Goal: Task Accomplishment & Management: Manage account settings

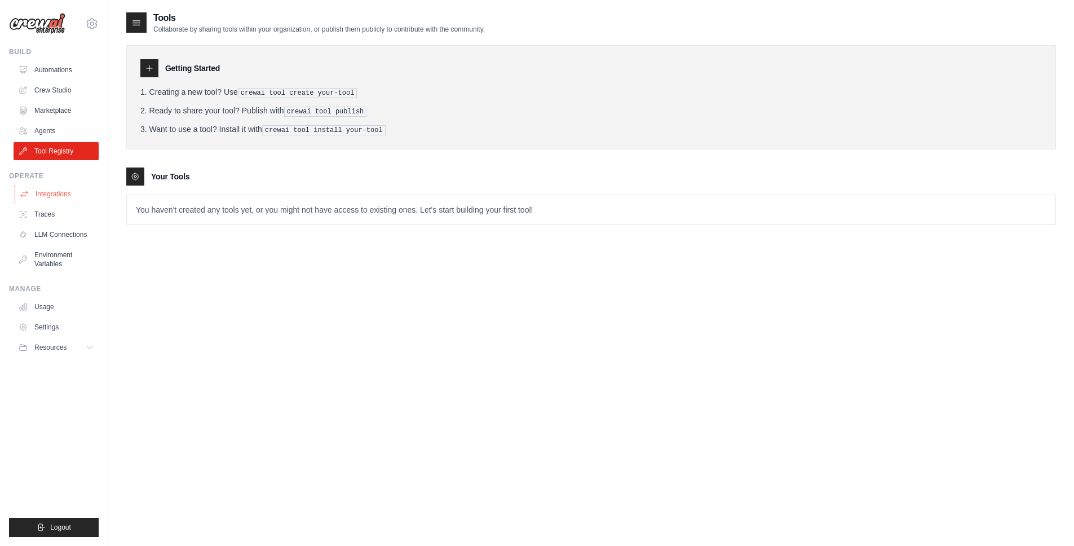
click at [49, 192] on link "Integrations" at bounding box center [57, 194] width 85 height 18
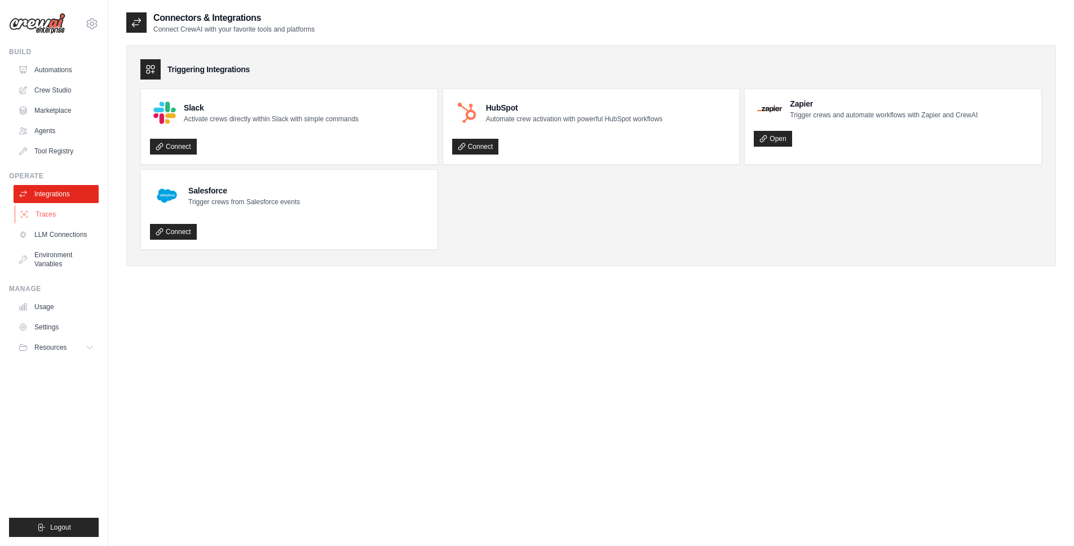
click at [52, 215] on link "Traces" at bounding box center [57, 214] width 85 height 18
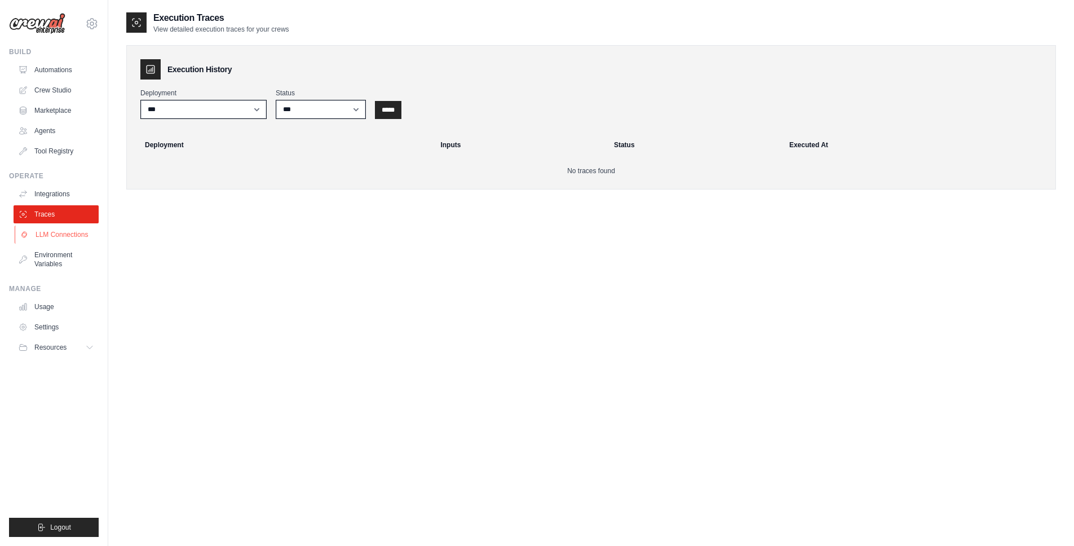
click at [59, 239] on link "LLM Connections" at bounding box center [57, 235] width 85 height 18
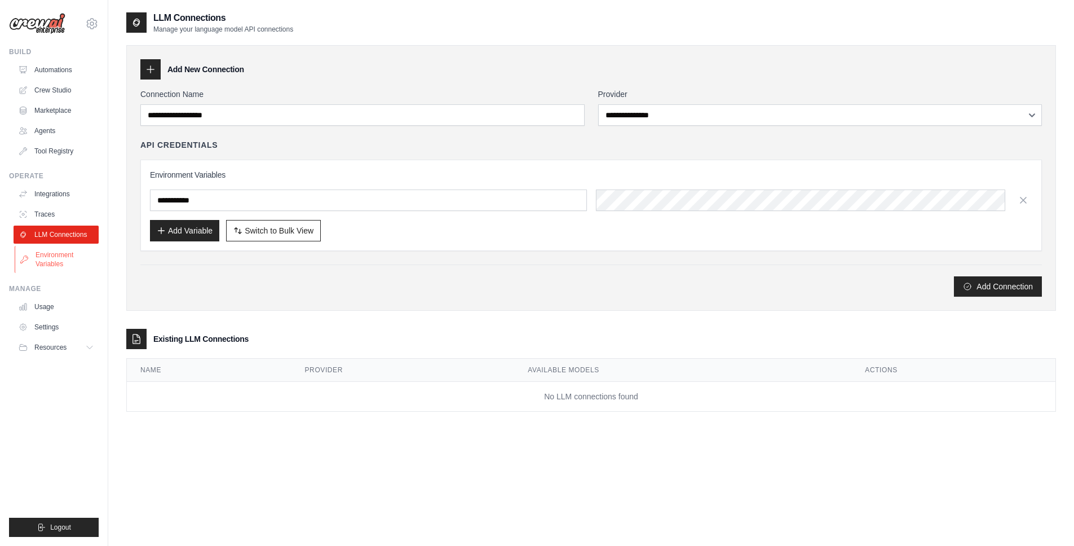
click at [58, 262] on link "Environment Variables" at bounding box center [57, 259] width 85 height 27
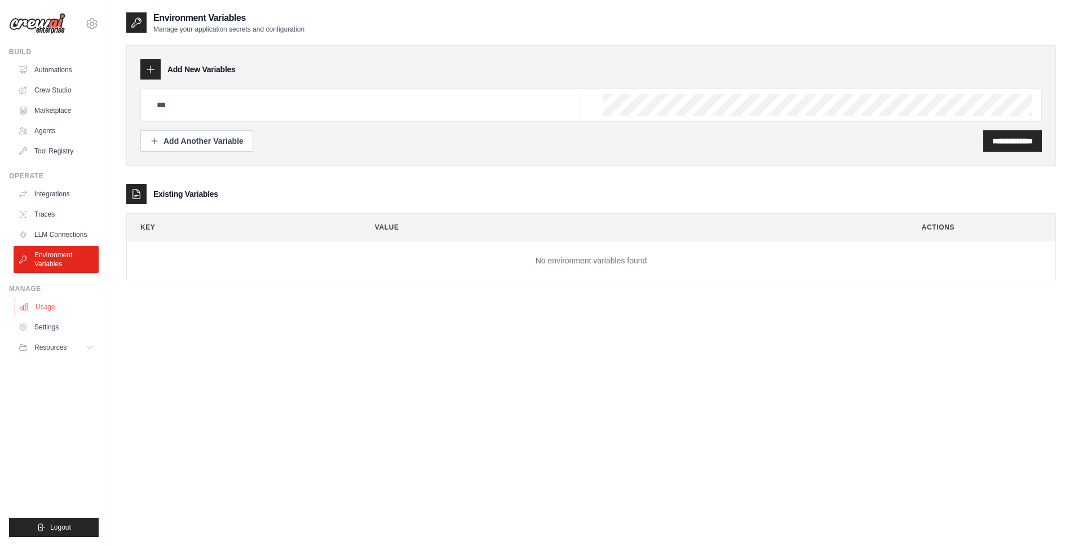
click at [51, 303] on link "Usage" at bounding box center [57, 307] width 85 height 18
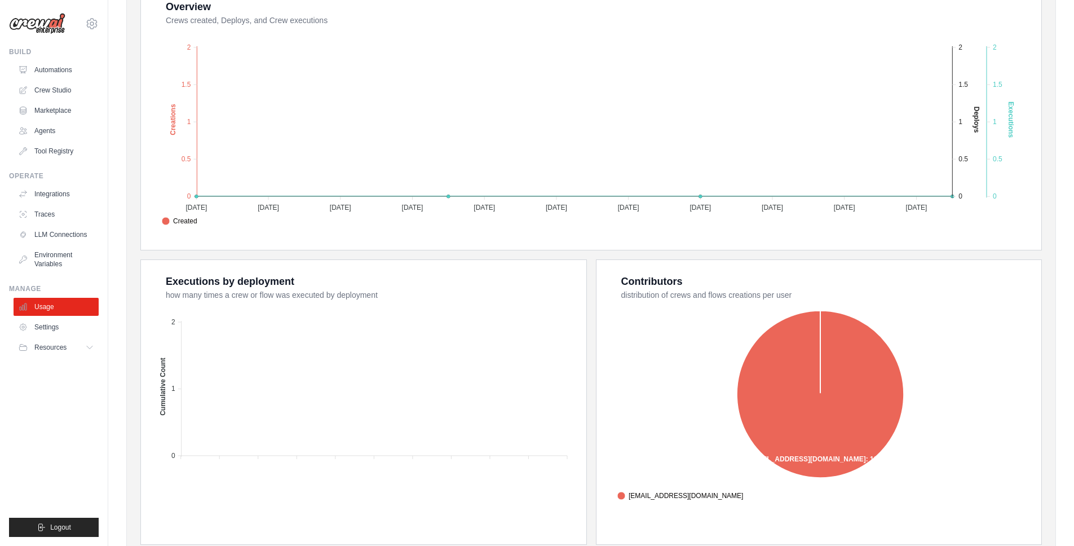
scroll to position [272, 0]
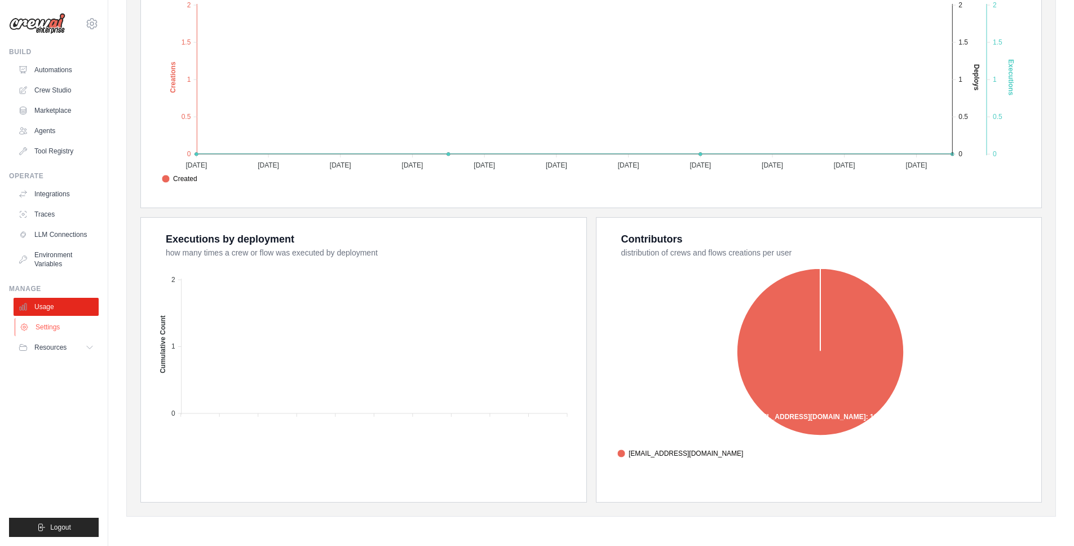
click at [43, 324] on link "Settings" at bounding box center [57, 327] width 85 height 18
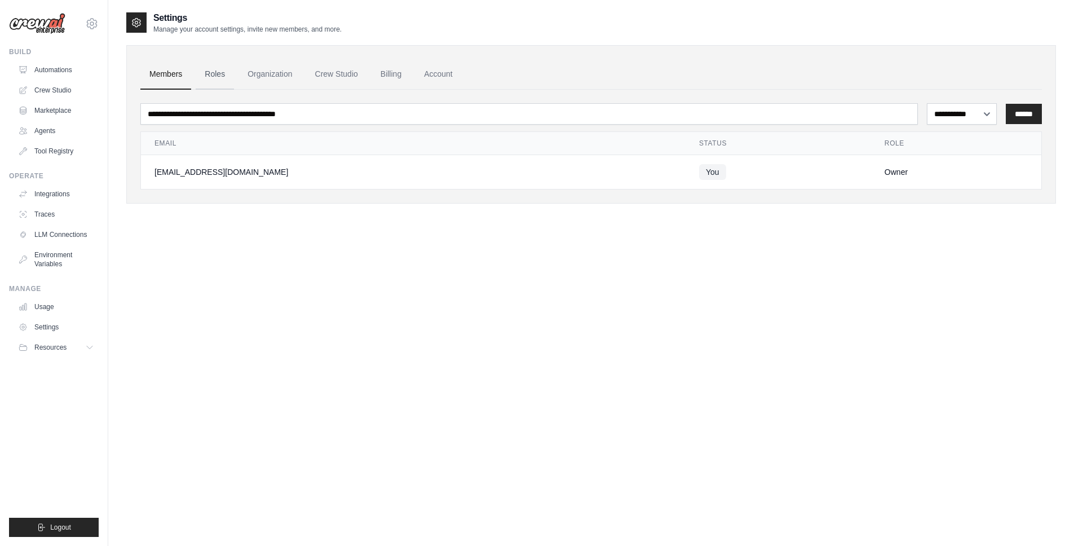
click at [215, 81] on link "Roles" at bounding box center [215, 74] width 38 height 30
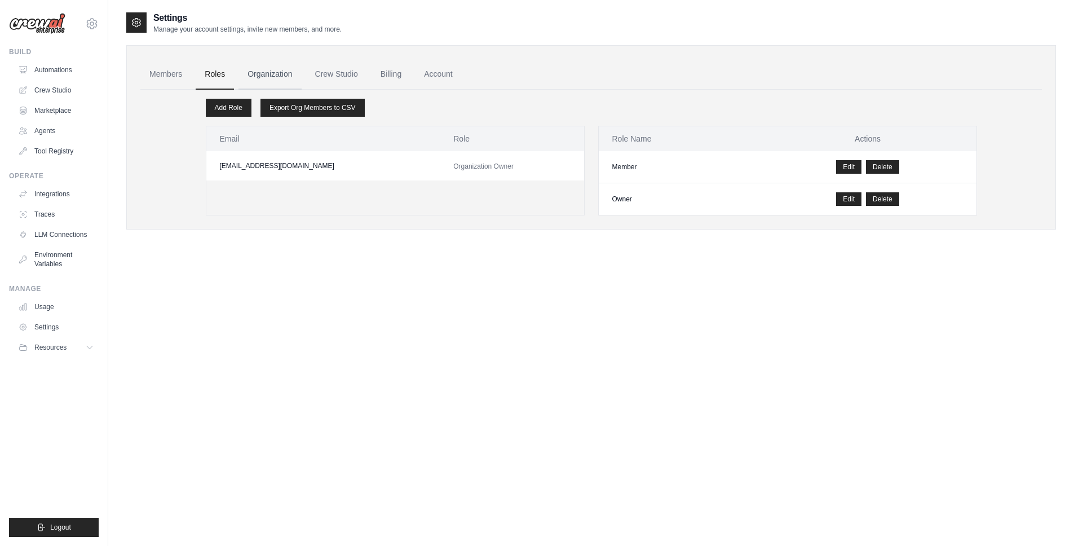
click at [263, 67] on link "Organization" at bounding box center [270, 74] width 63 height 30
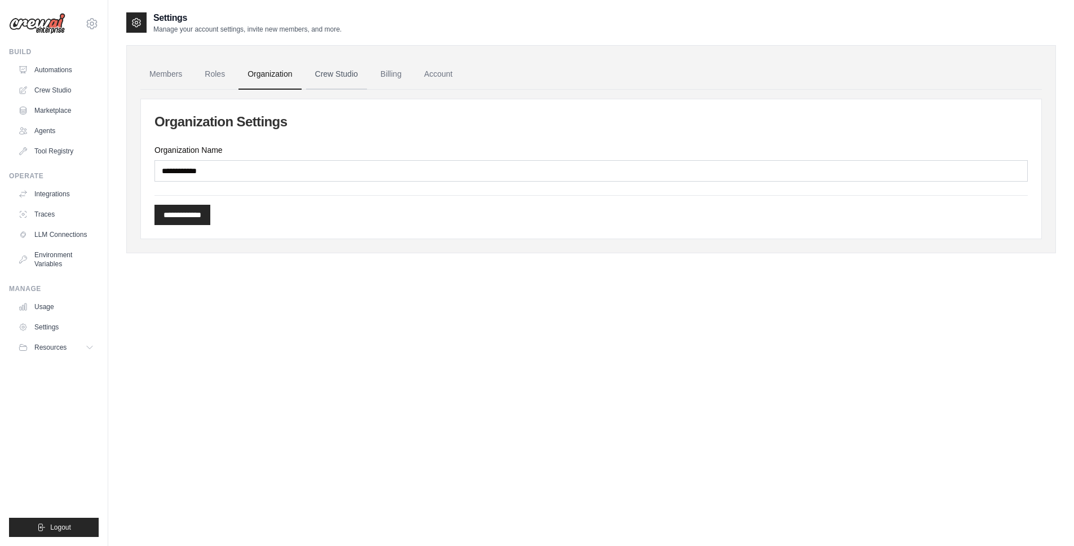
click at [349, 74] on link "Crew Studio" at bounding box center [336, 74] width 61 height 30
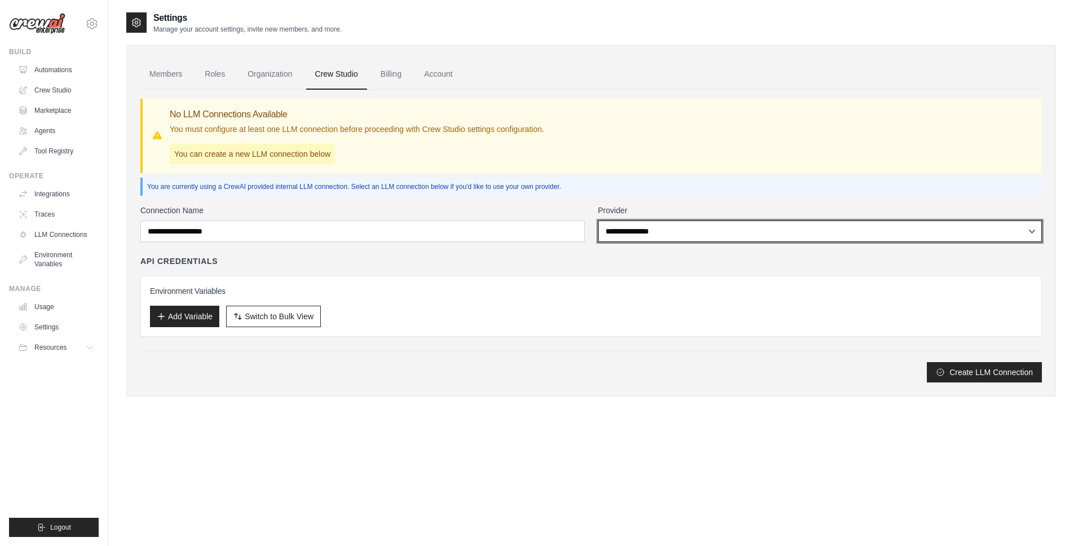
click at [687, 230] on select "**********" at bounding box center [820, 231] width 444 height 21
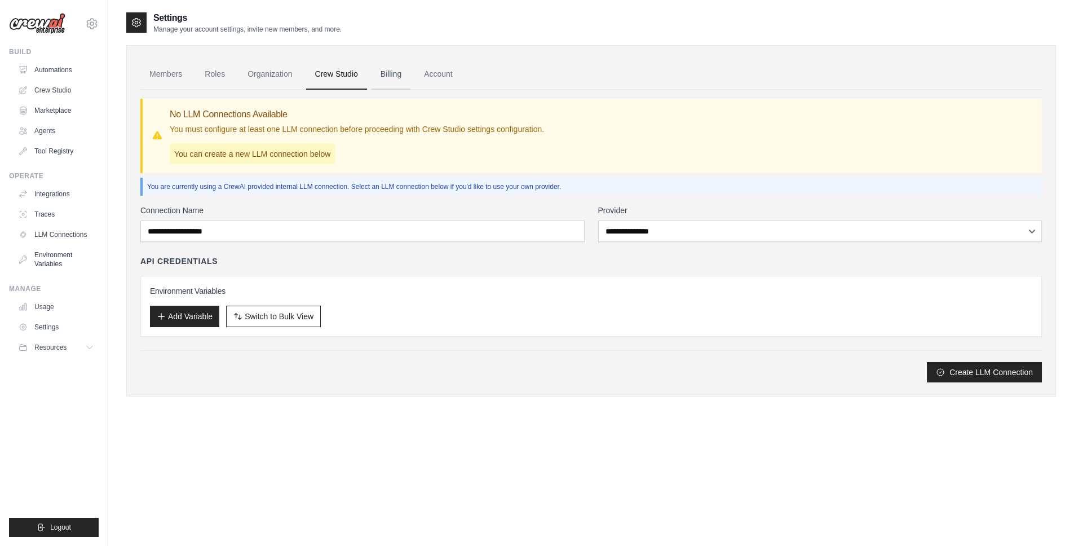
click at [393, 76] on link "Billing" at bounding box center [391, 74] width 39 height 30
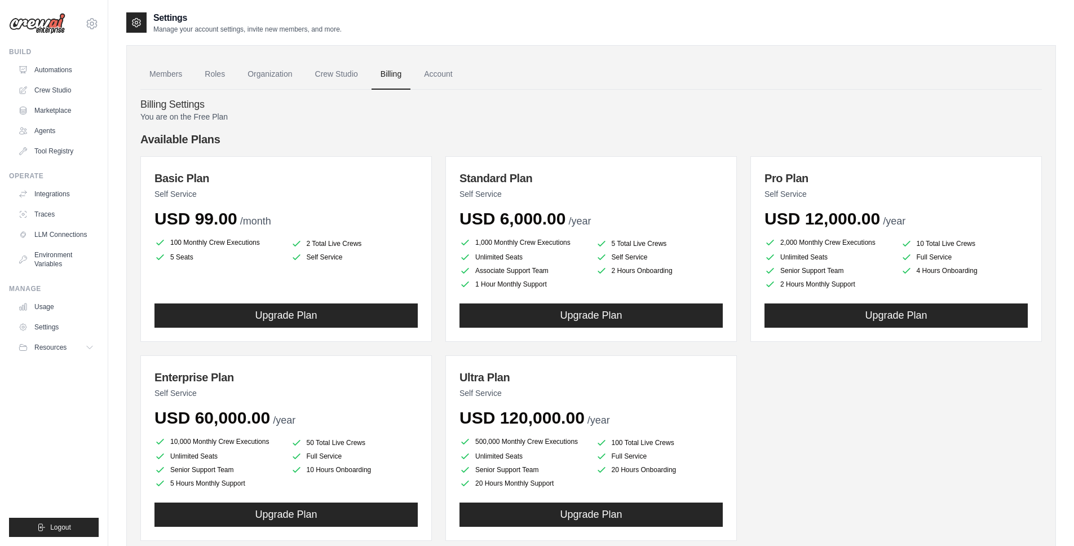
click at [303, 136] on h4 "Available Plans" at bounding box center [591, 139] width 902 height 16
click at [303, 124] on div "You are on the Free Plan Available Plans Basic Plan Self Service USD 99.00 /mon…" at bounding box center [591, 338] width 902 height 454
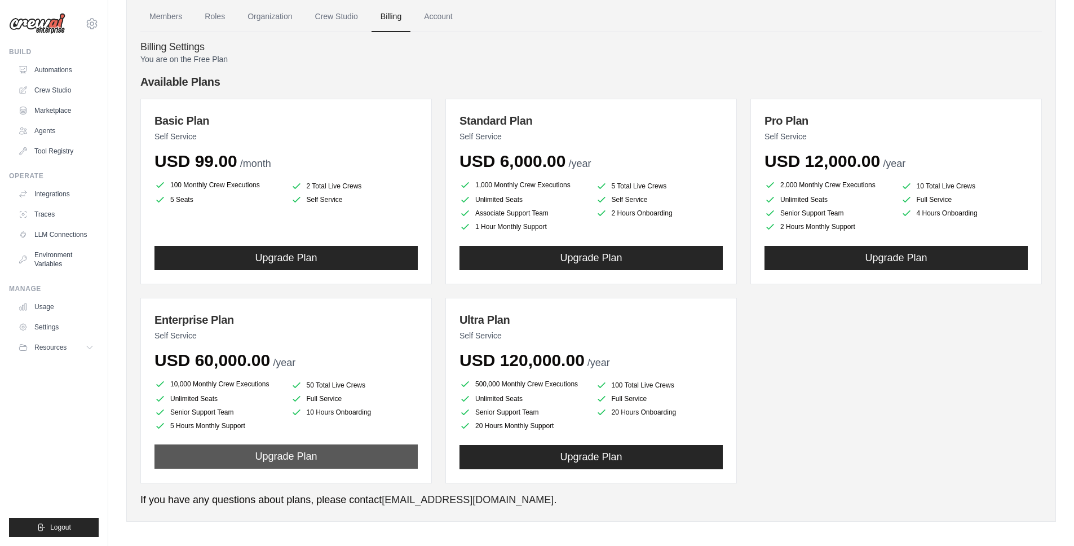
scroll to position [62, 0]
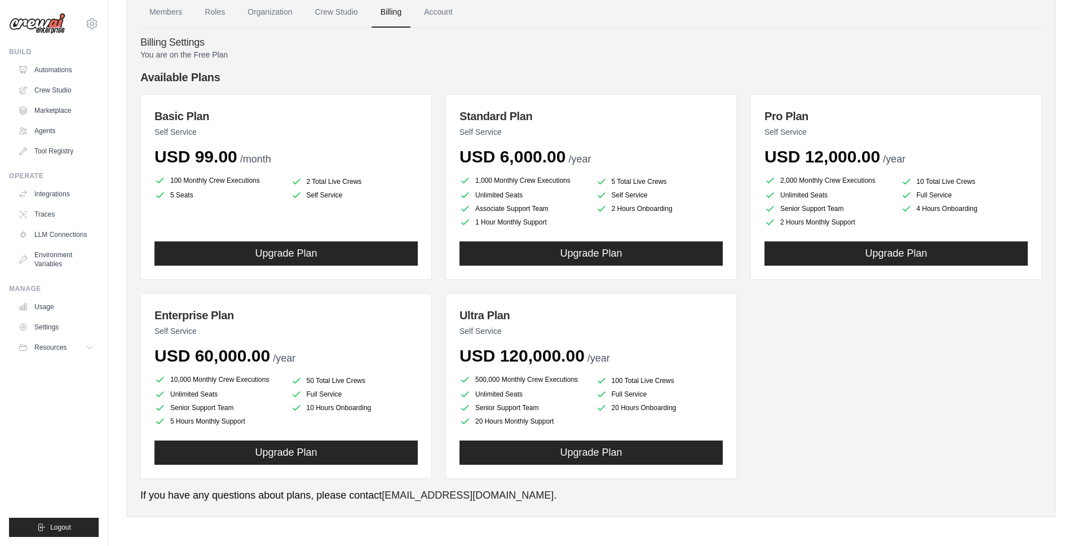
click at [549, 69] on h4 "Available Plans" at bounding box center [591, 77] width 902 height 16
